Goal: Complete application form: Complete application form

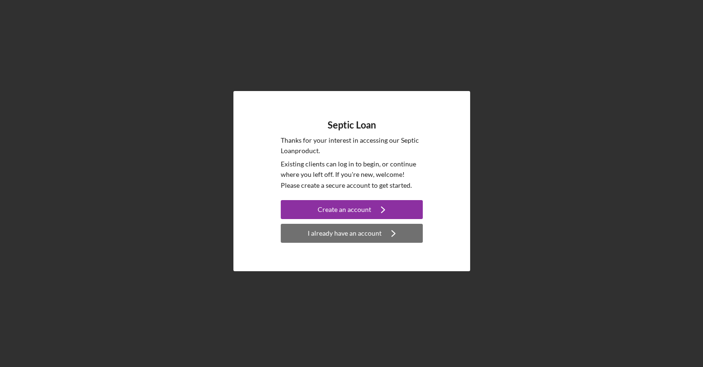
click at [308, 237] on button "I already have an account Icon/Navigate" at bounding box center [352, 233] width 142 height 19
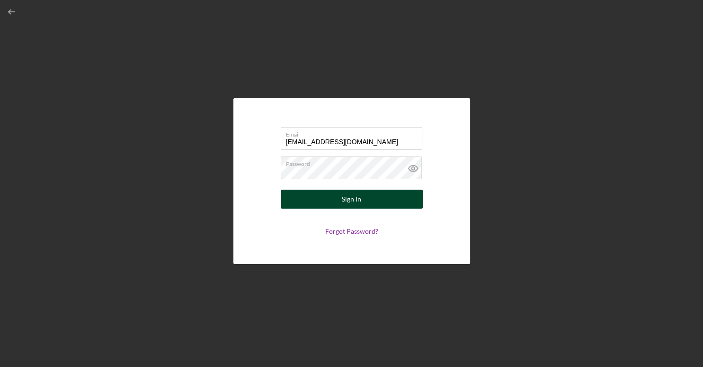
type input "[EMAIL_ADDRESS][DOMAIN_NAME]"
click at [342, 196] on button "Sign In" at bounding box center [352, 198] width 142 height 19
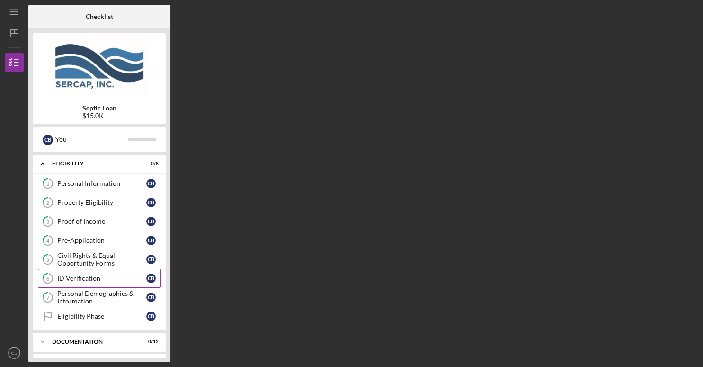
click at [129, 178] on link "1 Personal Information C B" at bounding box center [99, 183] width 123 height 19
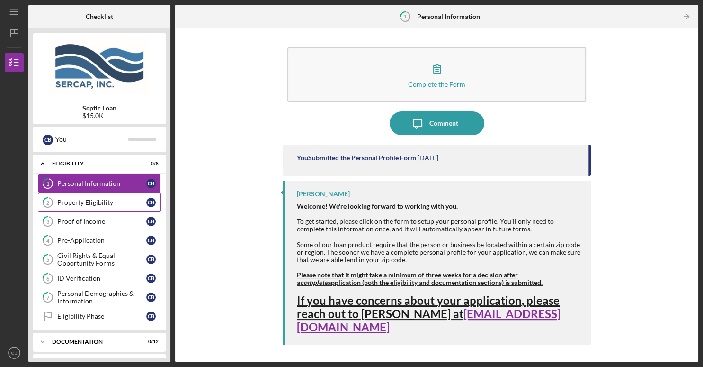
click at [113, 199] on div "Property Eligibility" at bounding box center [101, 202] width 89 height 8
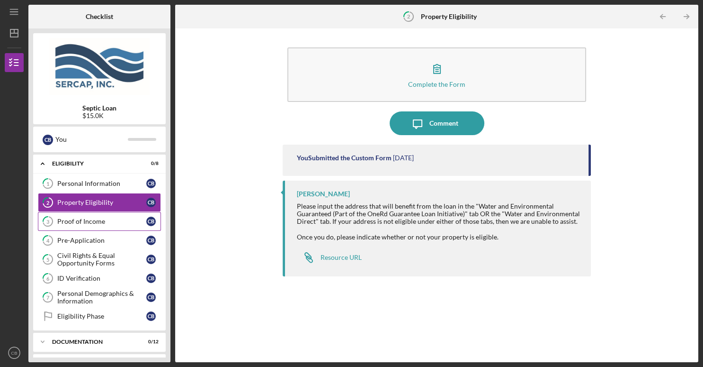
click at [97, 221] on div "Proof of Income" at bounding box center [101, 221] width 89 height 8
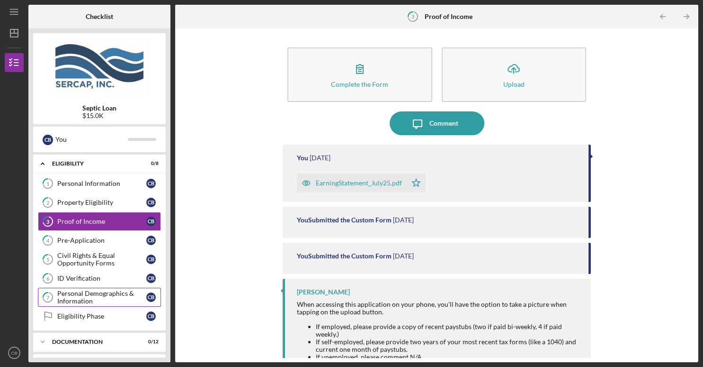
click at [76, 293] on div "Personal Demographics & Information" at bounding box center [101, 296] width 89 height 15
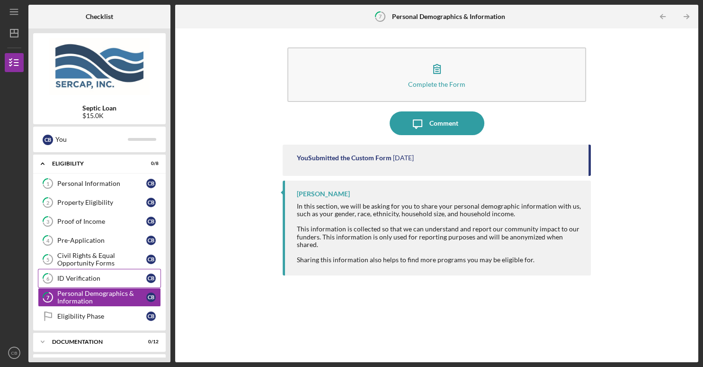
click at [78, 276] on div "ID Verification" at bounding box center [101, 278] width 89 height 8
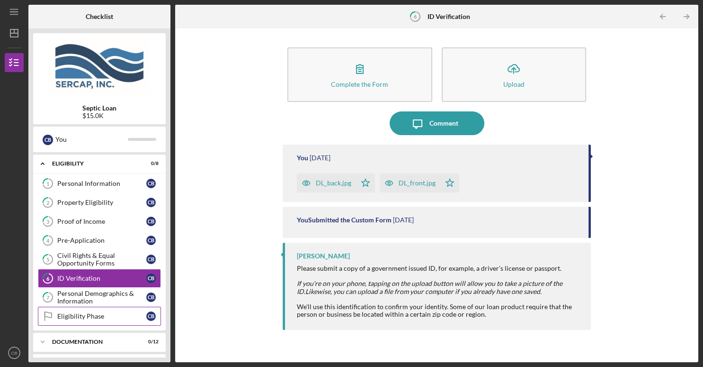
click at [85, 315] on div "Eligibility Phase" at bounding box center [101, 316] width 89 height 8
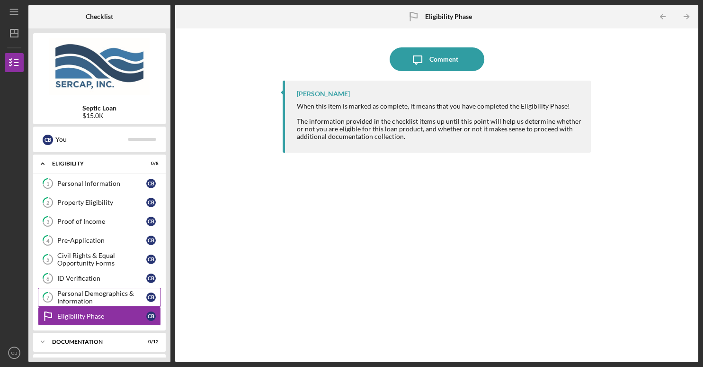
click at [82, 298] on div "Personal Demographics & Information" at bounding box center [101, 296] width 89 height 15
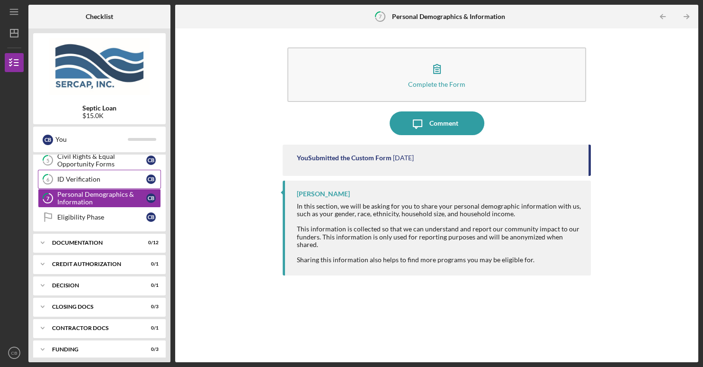
scroll to position [104, 0]
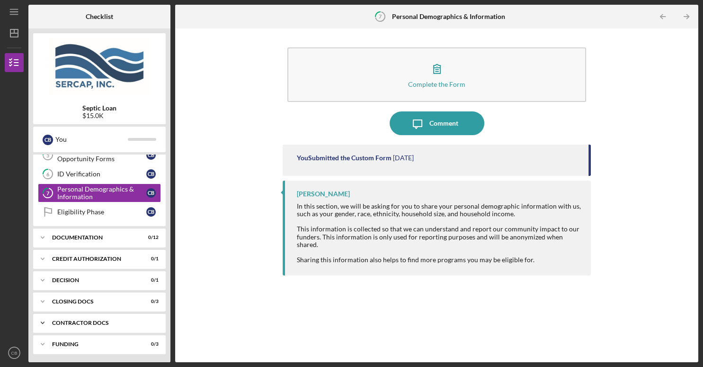
click at [43, 320] on icon "Icon/Expander" at bounding box center [42, 322] width 19 height 19
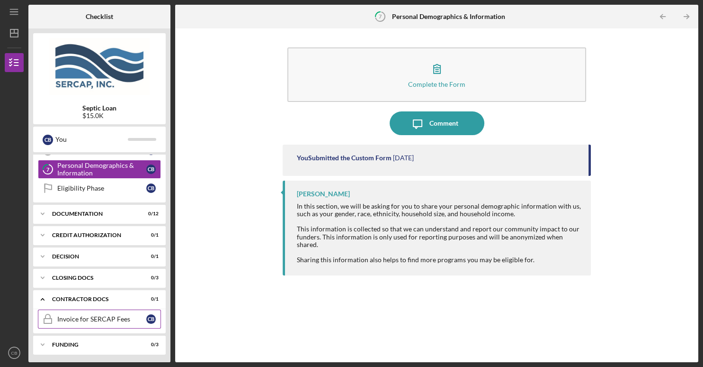
click at [104, 317] on div "Invoice for SERCAP Fees" at bounding box center [101, 319] width 89 height 8
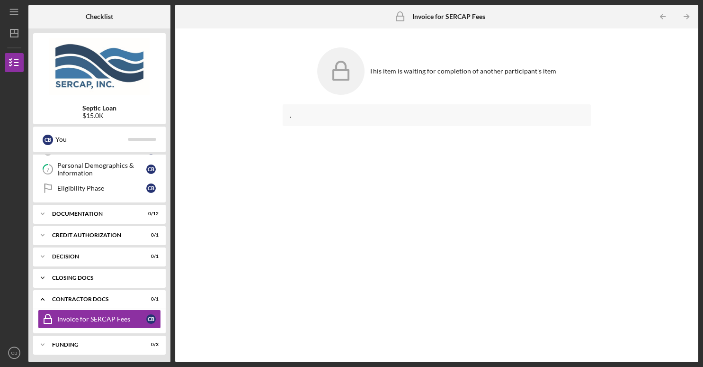
click at [44, 273] on icon "Icon/Expander" at bounding box center [42, 277] width 19 height 19
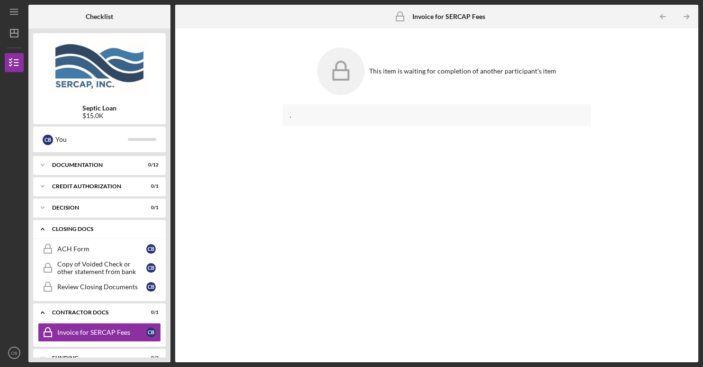
scroll to position [189, 0]
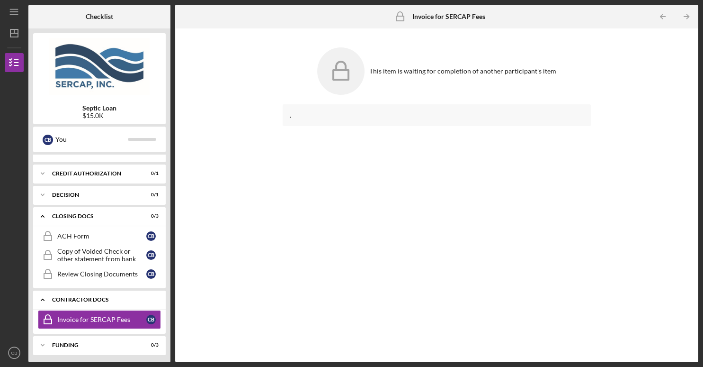
click at [44, 296] on icon "Icon/Expander" at bounding box center [42, 299] width 19 height 19
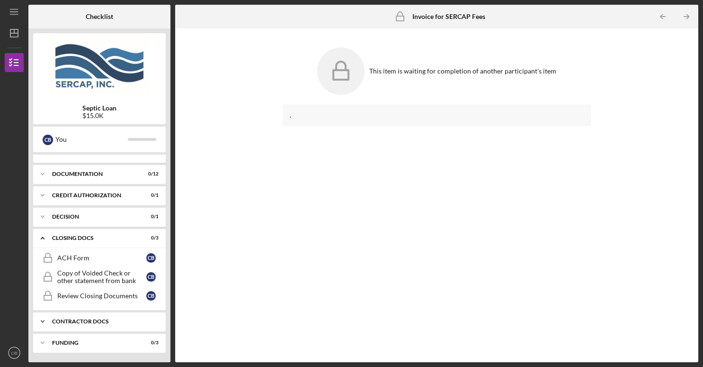
scroll to position [165, 0]
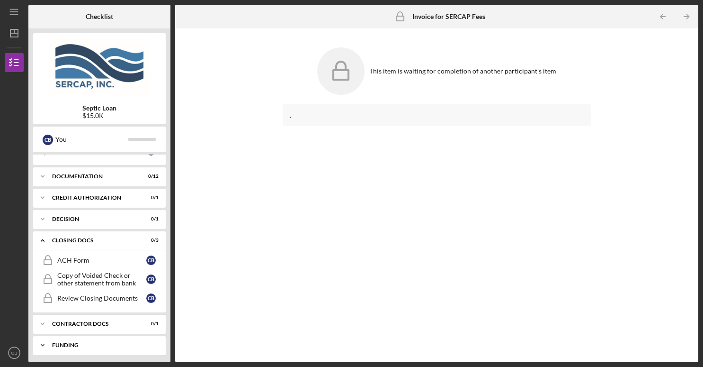
click at [47, 348] on icon "Icon/Expander" at bounding box center [42, 344] width 19 height 19
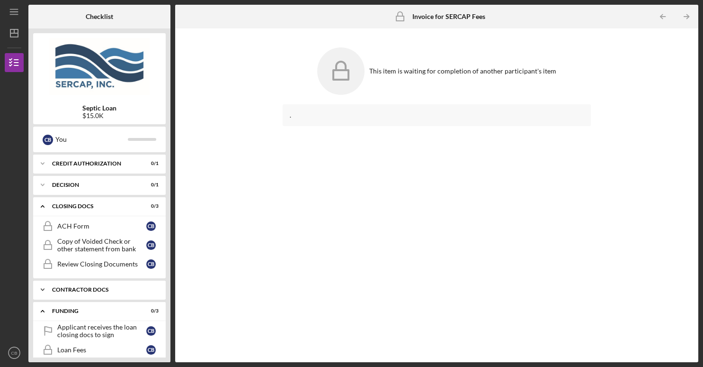
scroll to position [227, 0]
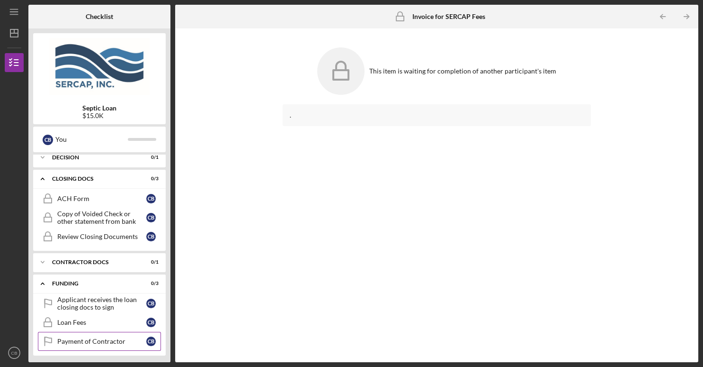
click at [63, 340] on div "Payment of Contractor" at bounding box center [101, 341] width 89 height 8
